Goal: Navigation & Orientation: Find specific page/section

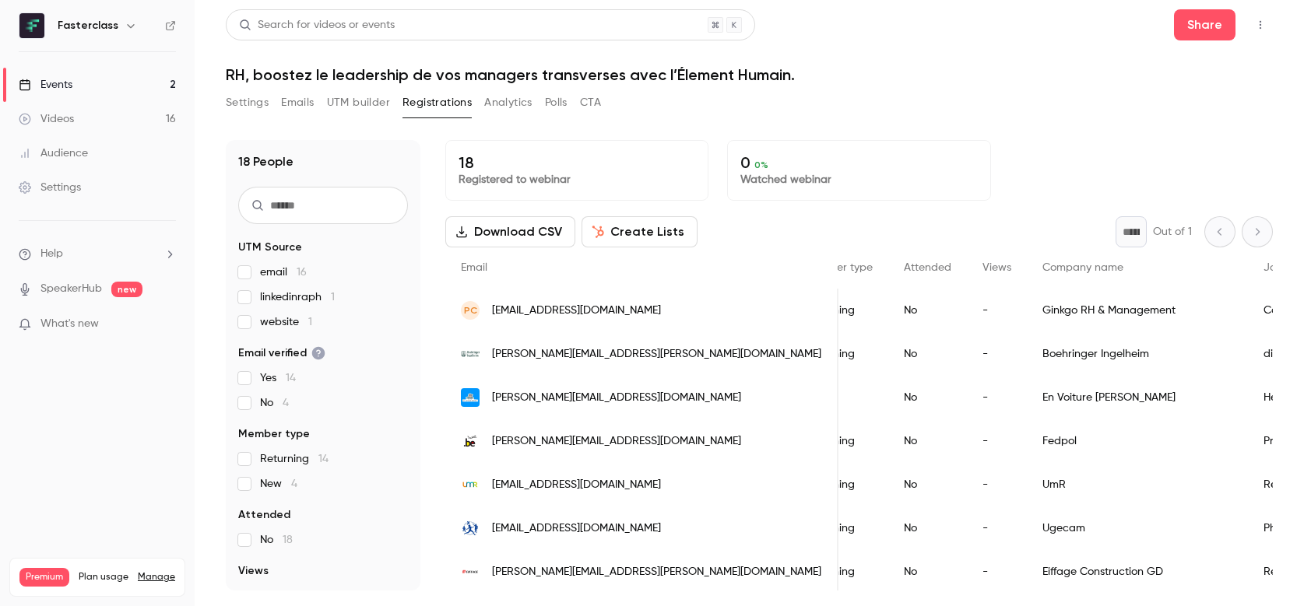
click at [1249, 227] on div "* Out of 1" at bounding box center [1194, 231] width 157 height 31
click at [149, 93] on link "Events 2" at bounding box center [97, 85] width 195 height 34
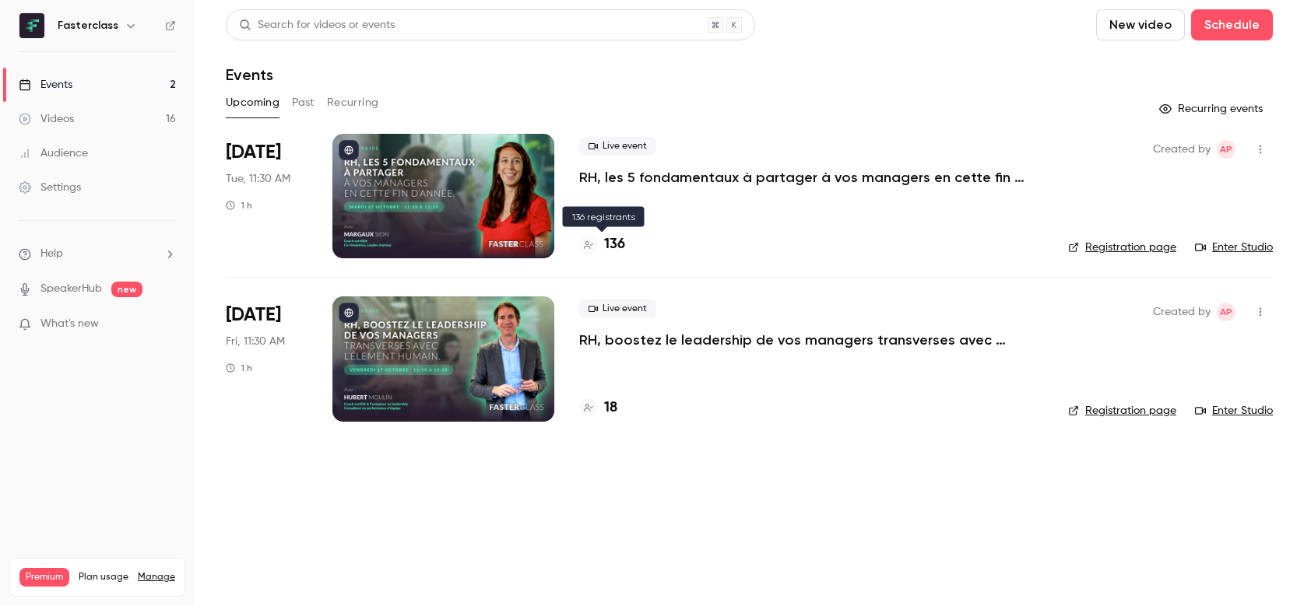
click at [613, 239] on h4 "136" at bounding box center [614, 244] width 21 height 21
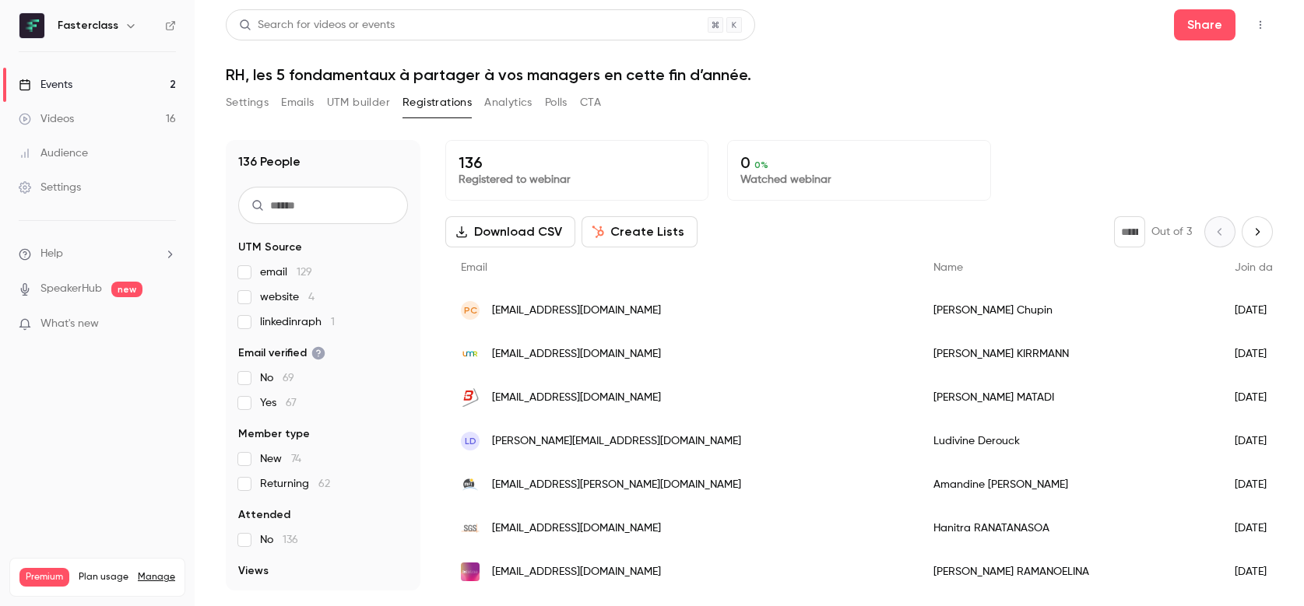
click at [118, 85] on link "Events 2" at bounding box center [97, 85] width 195 height 34
